Goal: Information Seeking & Learning: Learn about a topic

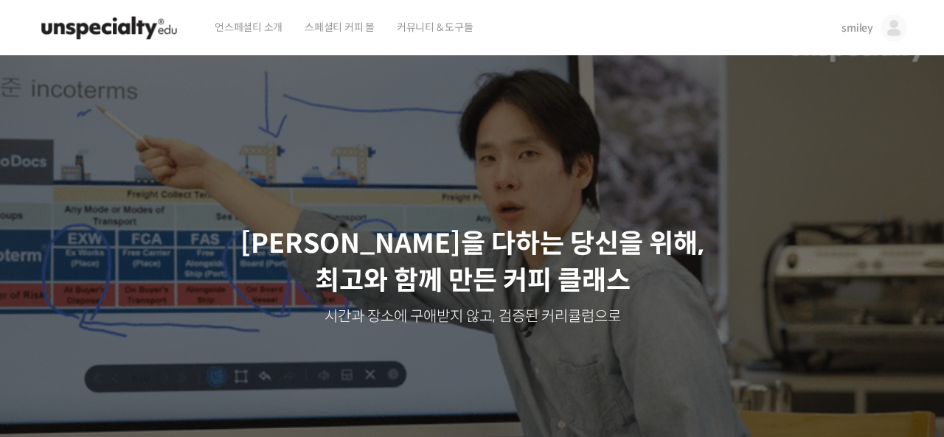
click at [860, 24] on span "smiley" at bounding box center [858, 27] width 32 height 13
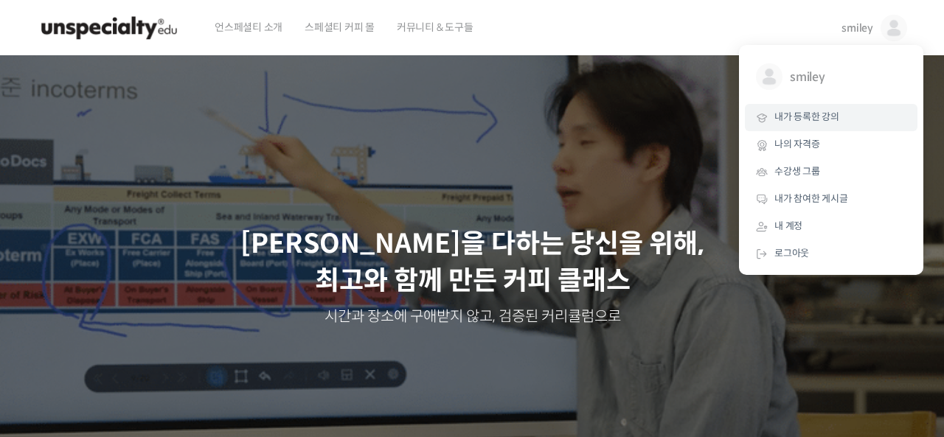
click at [802, 121] on span "내가 등록한 강의" at bounding box center [807, 117] width 65 height 13
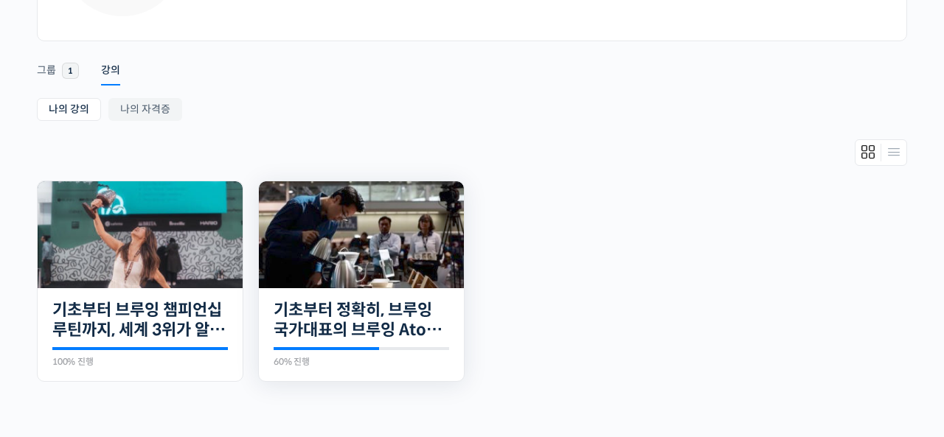
scroll to position [198, 0]
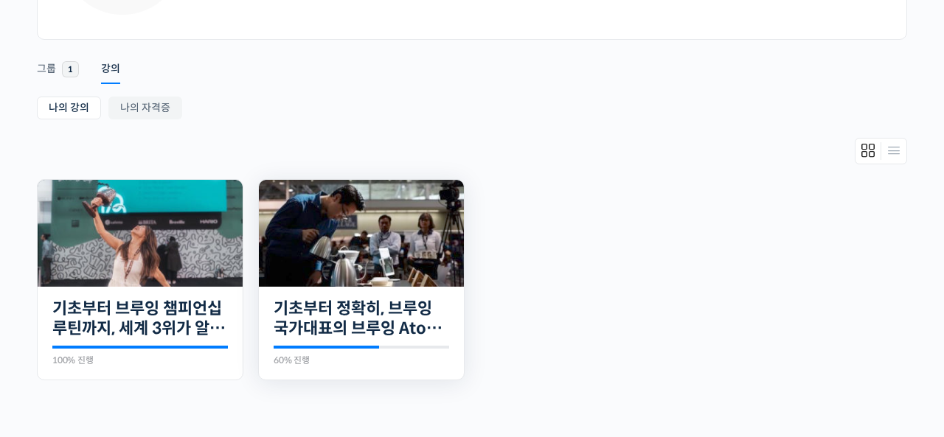
click at [395, 235] on img at bounding box center [361, 233] width 205 height 107
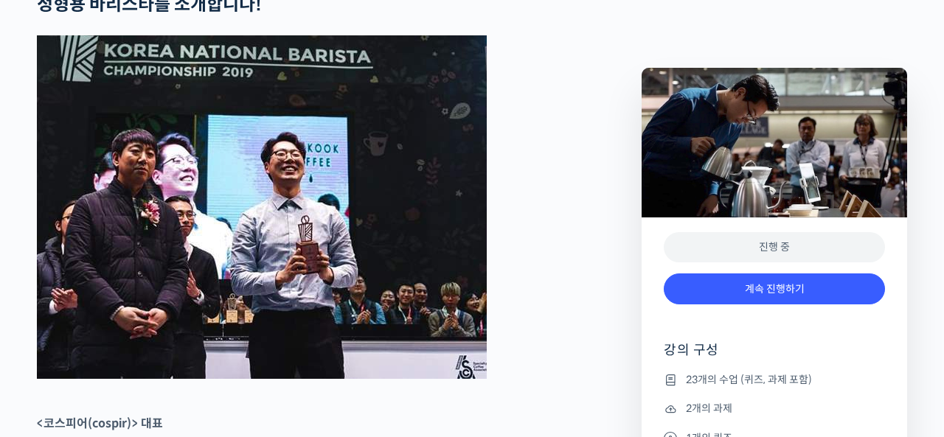
scroll to position [680, 0]
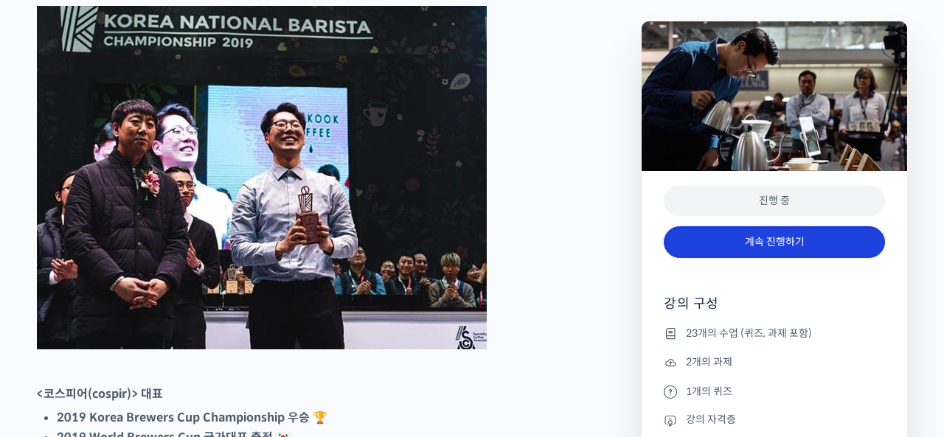
click at [761, 240] on link "계속 진행하기" at bounding box center [774, 242] width 221 height 32
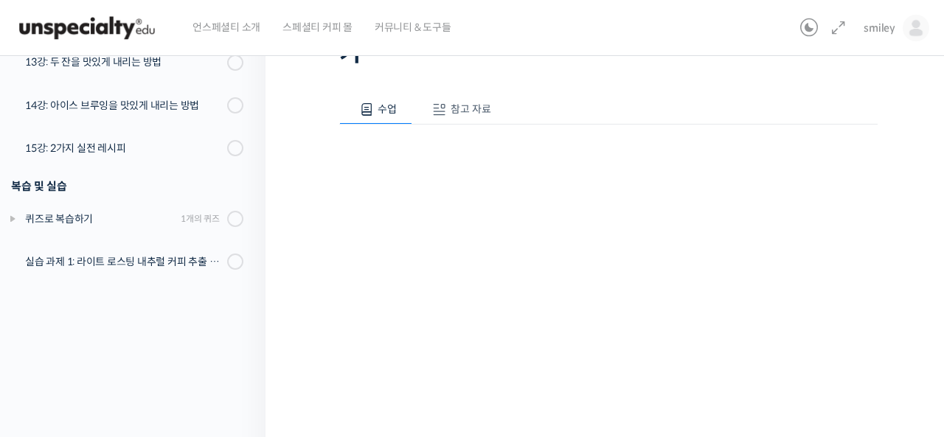
scroll to position [151, 0]
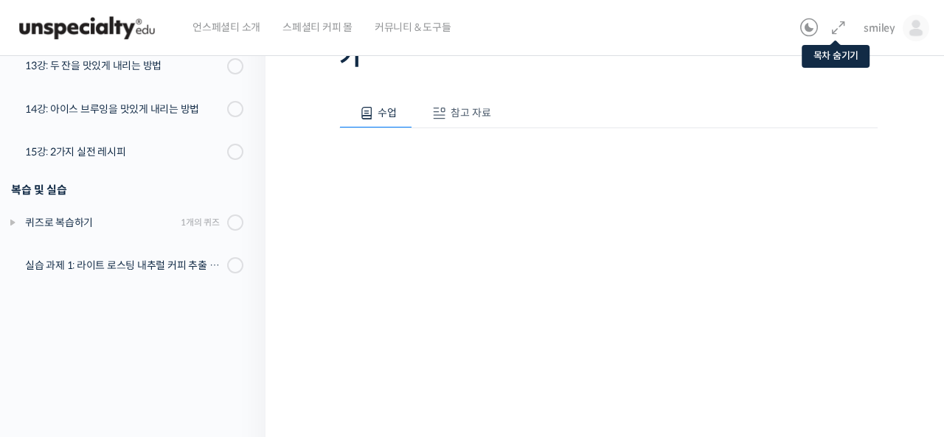
click at [840, 31] on icon at bounding box center [839, 28] width 18 height 18
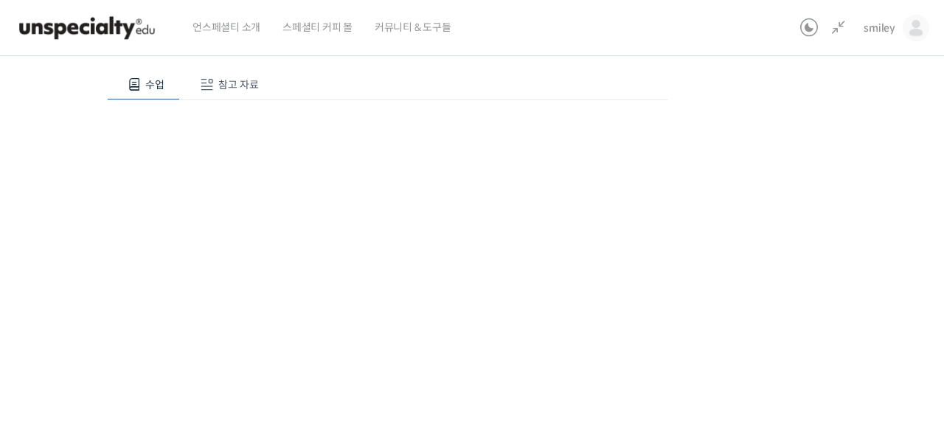
click at [831, 235] on div "기초부터 정확히, 브루잉 국가대표의 브루잉 AtoZ 클래스 12강: 추출 시간 – 추출 시간을 바꾸는 중요 변수 파헤치기 진행 중 수업 15 …" at bounding box center [387, 256] width 981 height 681
click at [858, 134] on div "기초부터 정확히, 브루잉 국가대표의 브루잉 AtoZ 클래스 12강: 추출 시간 – 추출 시간을 바꾸는 중요 변수 파헤치기 진행 중 수업 15 …" at bounding box center [387, 216] width 981 height 681
click at [803, 261] on div "기초부터 정확히, 브루잉 국가대표의 브루잉 AtoZ 클래스 12강: 추출 시간 – 추출 시간을 바꾸는 중요 변수 파헤치기 진행 중 수업 15 …" at bounding box center [387, 211] width 981 height 681
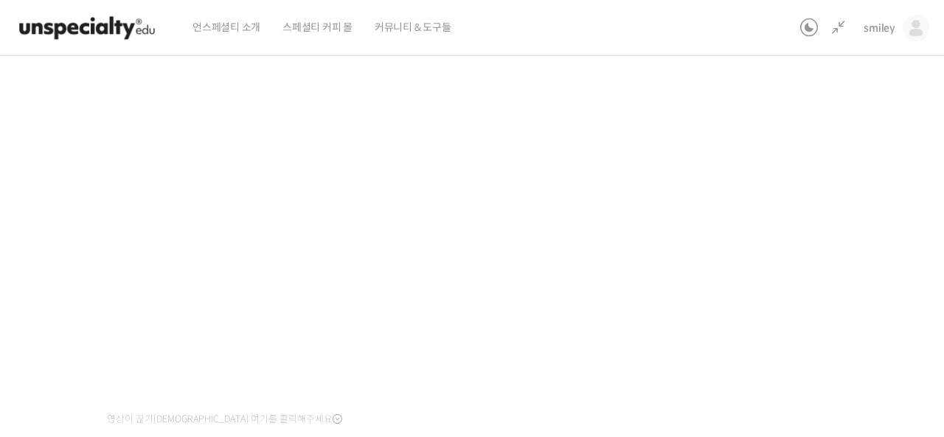
click at [782, 226] on div "기초부터 정확히, 브루잉 국가대표의 브루잉 AtoZ 클래스 12강: 추출 시간 – 추출 시간을 바꾸는 중요 변수 파헤치기 진행 중 수업 15 …" at bounding box center [387, 211] width 981 height 681
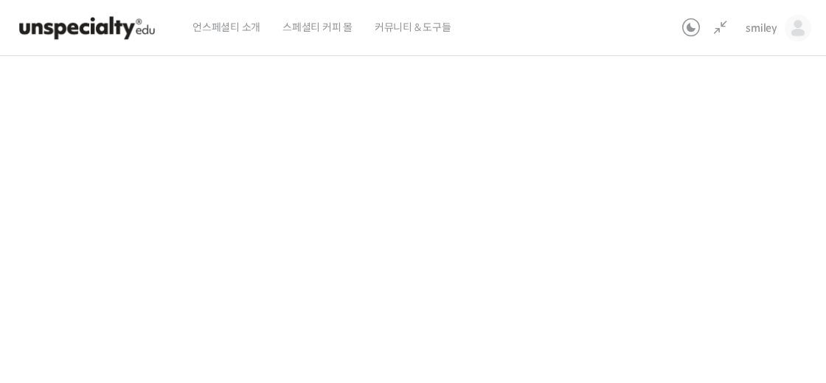
scroll to position [220, 0]
click at [699, 257] on div "기초부터 정확히, 브루잉 국가대표의 브루잉 AtoZ 클래스 12강: 추출 시간 – 추출 시간을 바꾸는 중요 변수 파헤치기 진행 중 수업 15 …" at bounding box center [328, 187] width 922 height 681
click at [665, 205] on div "기초부터 정확히, 브루잉 국가대표의 브루잉 AtoZ 클래스 12강: 추출 시간 – 추출 시간을 바꾸는 중요 변수 파헤치기 진행 중 수업 15 …" at bounding box center [328, 187] width 922 height 681
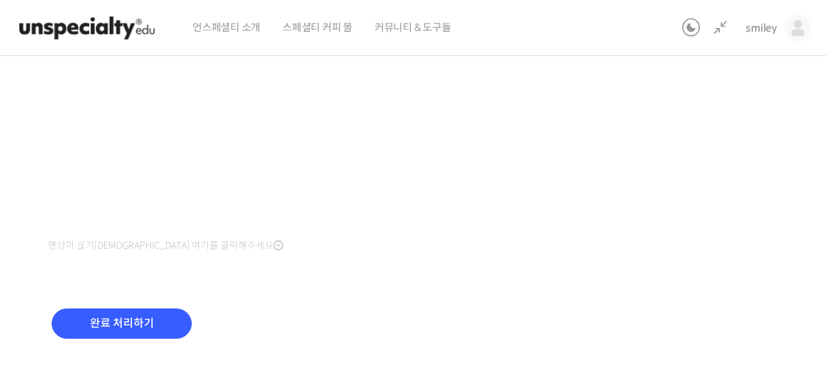
scroll to position [393, 0]
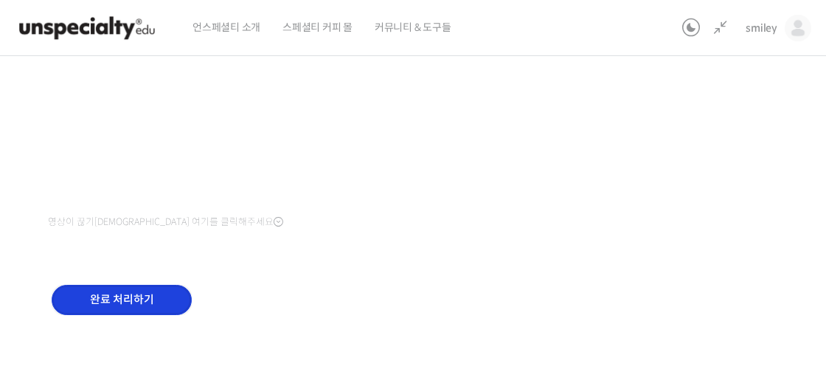
click at [141, 300] on input "완료 처리하기" at bounding box center [122, 300] width 140 height 30
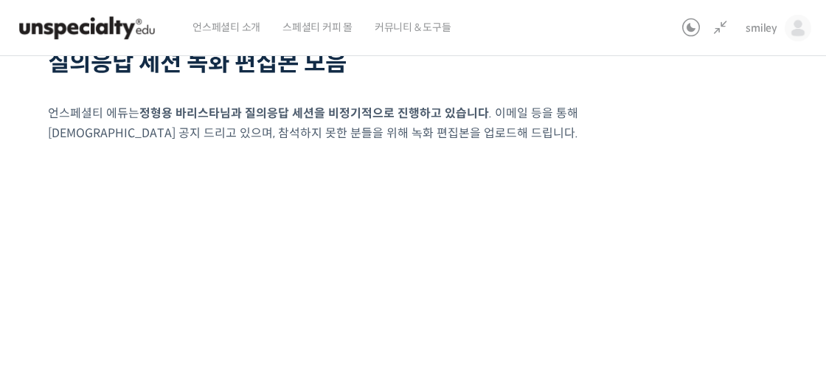
scroll to position [117, 0]
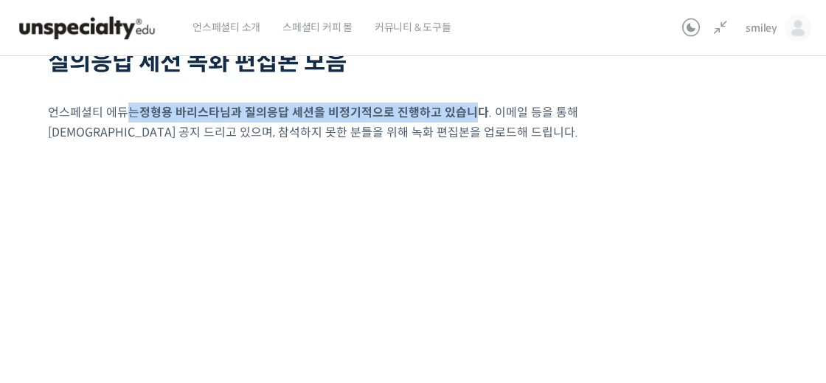
drag, startPoint x: 154, startPoint y: 114, endPoint x: 474, endPoint y: 112, distance: 319.5
click at [474, 112] on p "언스페셜티 에듀는 정형용 바리스타님과 질의응답 세션을 비정기적으로 진행하고 있습니다 . 이메일 등을 통해 [DEMOGRAPHIC_DATA] 공…" at bounding box center [328, 123] width 561 height 40
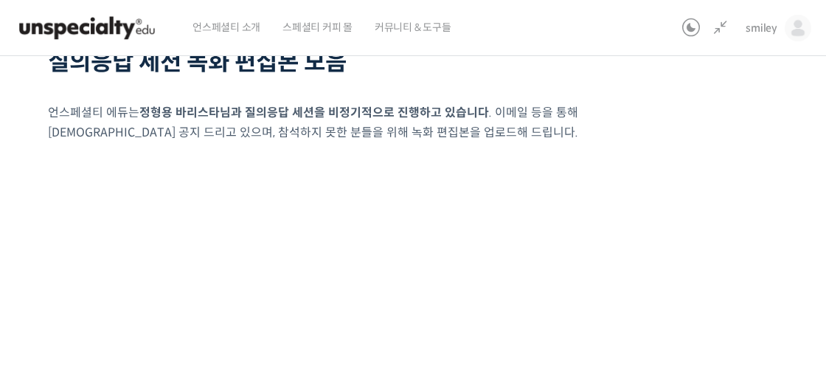
click at [474, 112] on strong "정형용 바리스타님과 질의응답 세션을 비정기적으로 진행하고 있습니다" at bounding box center [314, 112] width 350 height 15
click at [724, 27] on icon at bounding box center [721, 28] width 18 height 18
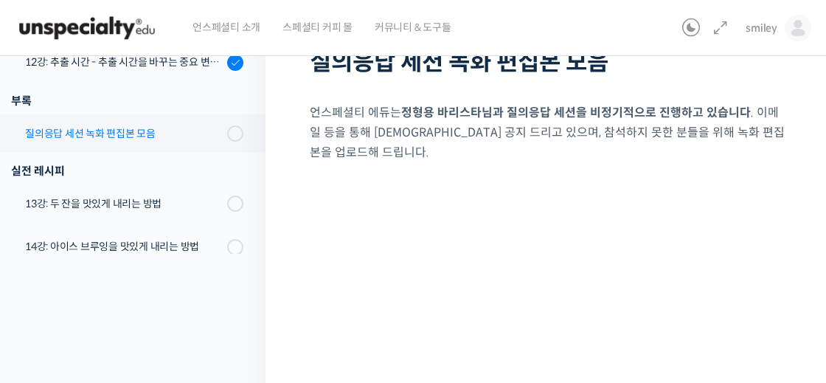
scroll to position [837, 0]
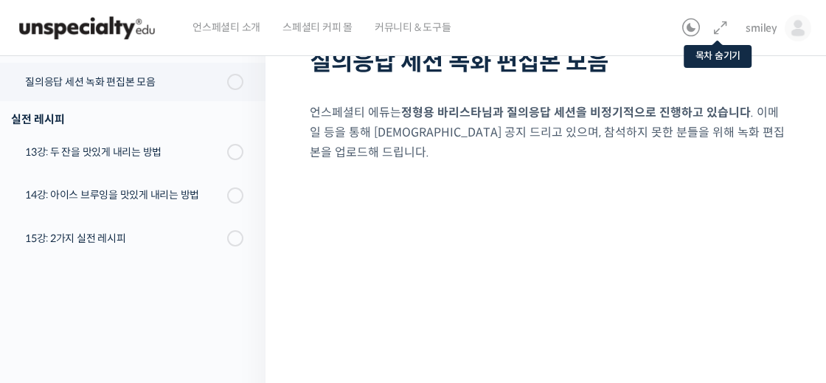
click at [726, 23] on icon at bounding box center [721, 28] width 18 height 18
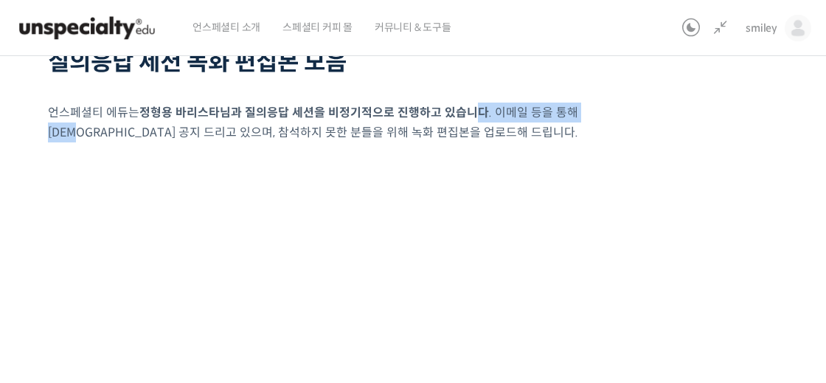
drag, startPoint x: 502, startPoint y: 104, endPoint x: 606, endPoint y: 105, distance: 104.0
click at [606, 105] on p "언스페셜티 에듀는 정형용 바리스타님과 질의응답 세션을 비정기적으로 진행하고 있습니다 . 이메일 등을 통해 사전 공지드리고 있으며, 참석하지 …" at bounding box center [328, 123] width 561 height 40
drag, startPoint x: 606, startPoint y: 105, endPoint x: 584, endPoint y: 107, distance: 23.0
click at [606, 105] on p "언스페셜티 에듀는 정형용 바리스타님과 질의응답 세션을 비정기적으로 진행하고 있습니다 . 이메일 등을 통해 사전 공지드리고 있으며, 참석하지 …" at bounding box center [328, 123] width 561 height 40
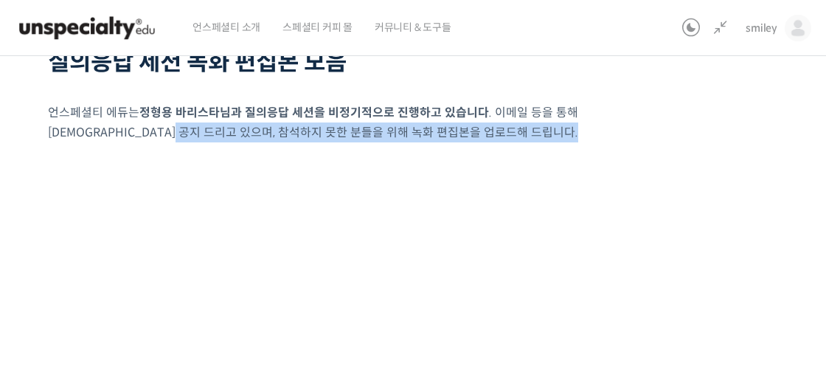
drag, startPoint x: 170, startPoint y: 136, endPoint x: 444, endPoint y: 142, distance: 273.8
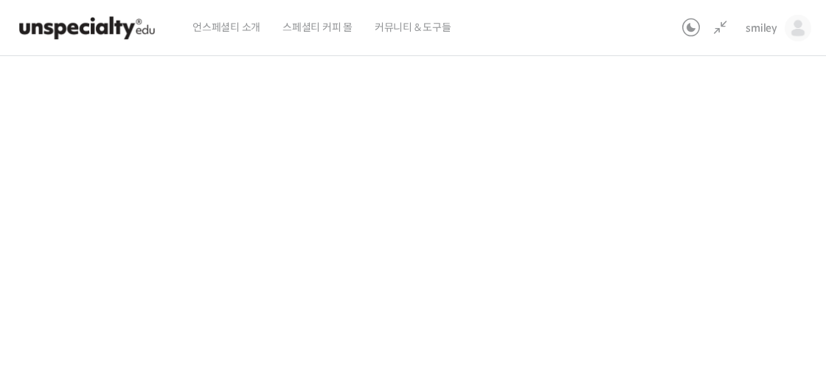
scroll to position [229, 0]
drag, startPoint x: 687, startPoint y: 139, endPoint x: 695, endPoint y: 137, distance: 8.4
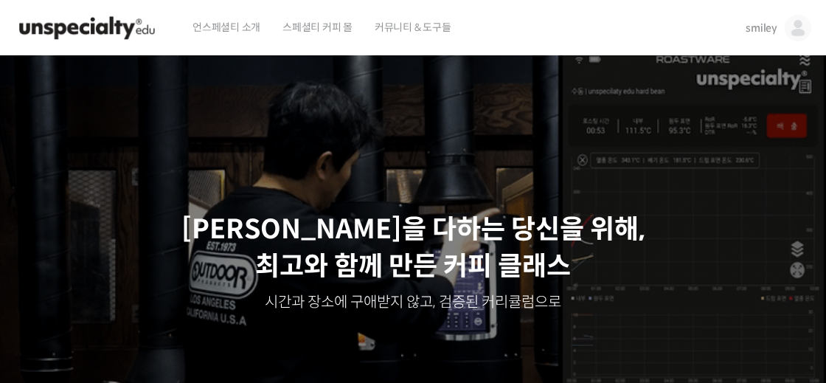
click at [332, 27] on span "스페셜티 커피 몰" at bounding box center [318, 27] width 70 height 56
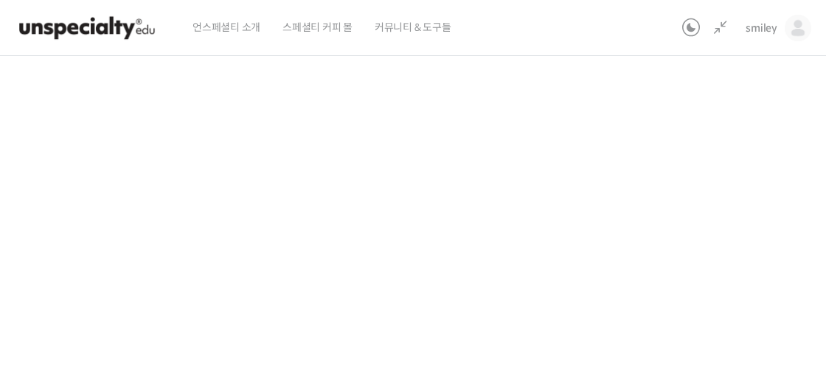
scroll to position [837, 0]
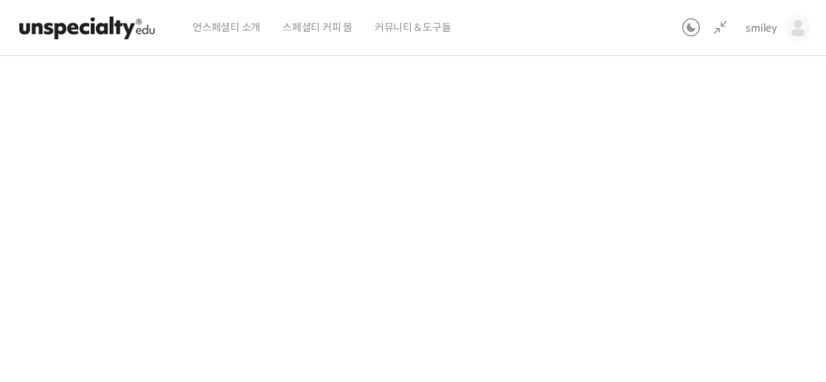
click at [667, 279] on div "기초부터 정확히, 브루잉 국가대표의 브루잉 AtoZ 클래스 질의응답 세션 녹화 편집본 모음 진행 중 수업 16 / 23 진행 중 ← 이전 질의…" at bounding box center [328, 178] width 922 height 1459
click at [716, 295] on div "기초부터 정확히, 브루잉 국가대표의 브루잉 AtoZ 클래스 질의응답 세션 녹화 편집본 모음 진행 중 수업 16 / 23 진행 중 ← 이전 질의…" at bounding box center [328, 178] width 922 height 1459
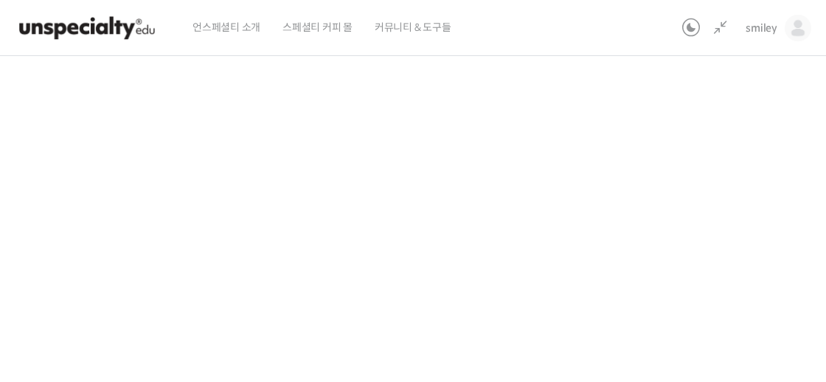
click at [658, 178] on div "기초부터 정확히, 브루잉 국가대표의 브루잉 AtoZ 클래스 질의응답 세션 녹화 편집본 모음 진행 중 수업 16 / 23 진행 중 ← 이전 질의…" at bounding box center [328, 178] width 922 height 1459
click at [652, 198] on div "기초부터 정확히, 브루잉 국가대표의 브루잉 AtoZ 클래스 질의응답 세션 녹화 편집본 모음 진행 중 수업 16 / 23 진행 중 ← 이전 질의…" at bounding box center [328, 178] width 922 height 1459
click at [719, 196] on div "기초부터 정확히, 브루잉 국가대표의 브루잉 AtoZ 클래스 질의응답 세션 녹화 편집본 모음 진행 중 수업 16 / 23 진행 중 ← 이전 질의…" at bounding box center [328, 178] width 922 height 1459
click at [709, 198] on div "기초부터 정확히, 브루잉 국가대표의 브루잉 AtoZ 클래스 질의응답 세션 녹화 편집본 모음 진행 중 수업 16 / 23 진행 중 ← 이전 질의…" at bounding box center [328, 178] width 922 height 1459
click at [708, 197] on div "기초부터 정확히, 브루잉 국가대표의 브루잉 AtoZ 클래스 질의응답 세션 녹화 편집본 모음 진행 중 수업 16 / 23 진행 중 ← 이전 질의…" at bounding box center [328, 178] width 922 height 1459
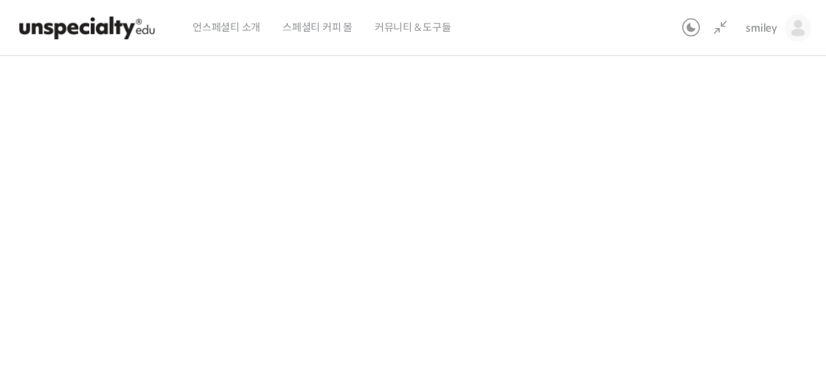
click at [708, 197] on div "기초부터 정확히, 브루잉 국가대표의 브루잉 AtoZ 클래스 질의응답 세션 녹화 편집본 모음 진행 중 수업 16 / 23 진행 중 ← 이전 질의…" at bounding box center [328, 178] width 922 height 1459
click at [709, 197] on div "기초부터 정확히, 브루잉 국가대표의 브루잉 AtoZ 클래스 질의응답 세션 녹화 편집본 모음 진행 중 수업 16 / 23 진행 중 ← 이전 질의…" at bounding box center [328, 178] width 922 height 1459
click at [728, 29] on icon at bounding box center [721, 28] width 18 height 18
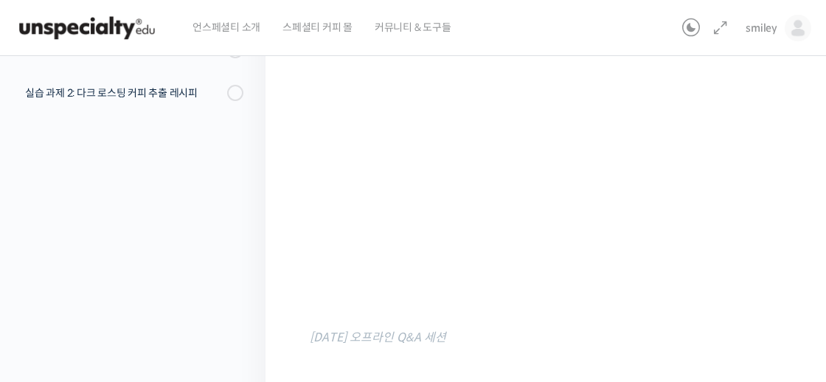
click at [725, 34] on icon at bounding box center [721, 28] width 18 height 18
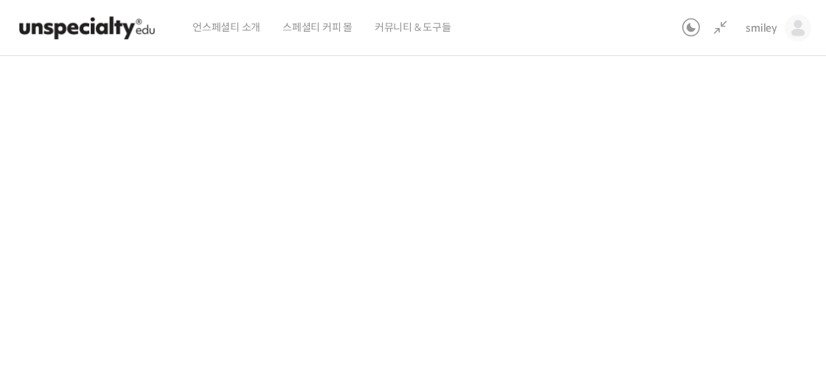
scroll to position [614, 0]
click at [687, 215] on div "기초부터 정확히, 브루잉 국가대표의 브루잉 AtoZ 클래스 질의응답 세션 녹화 편집본 모음 진행 중 수업 16 / 23 진행 중 ← 이전 질의…" at bounding box center [328, 182] width 922 height 1459
click at [713, 242] on div "기초부터 정확히, 브루잉 국가대표의 브루잉 AtoZ 클래스 질의응답 세션 녹화 편집본 모음 진행 중 수업 16 / 23 진행 중 ← 이전 질의…" at bounding box center [328, 182] width 922 height 1459
click at [654, 133] on div "기초부터 정확히, 브루잉 국가대표의 브루잉 AtoZ 클래스 질의응답 세션 녹화 편집본 모음 진행 중 수업 16 / 23 진행 중 ← 이전 질의…" at bounding box center [328, 182] width 922 height 1459
